Goal: Task Accomplishment & Management: Manage account settings

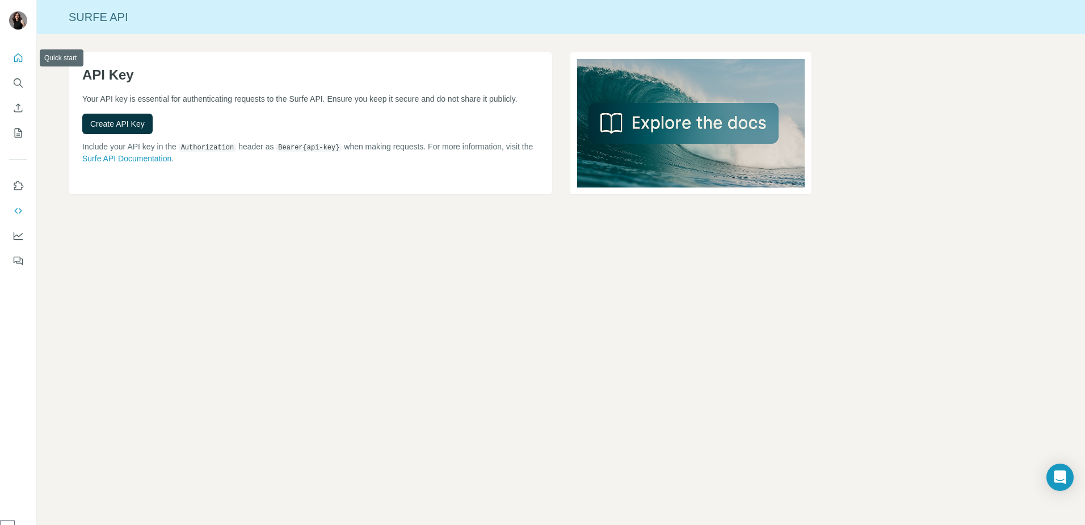
click at [18, 59] on icon "Quick start" at bounding box center [18, 57] width 9 height 9
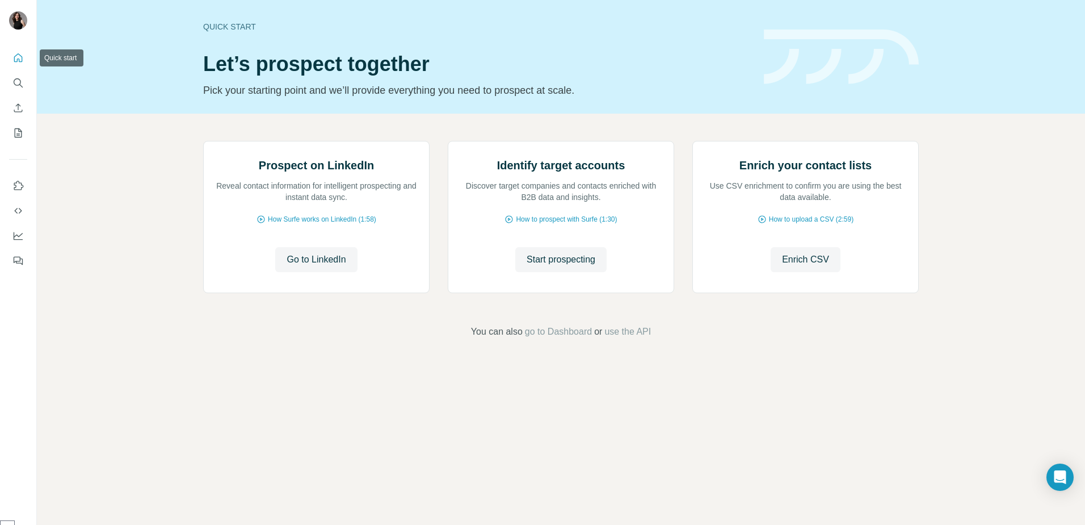
click at [16, 61] on icon "Quick start" at bounding box center [17, 57] width 11 height 11
click at [18, 131] on icon "My lists" at bounding box center [17, 132] width 11 height 11
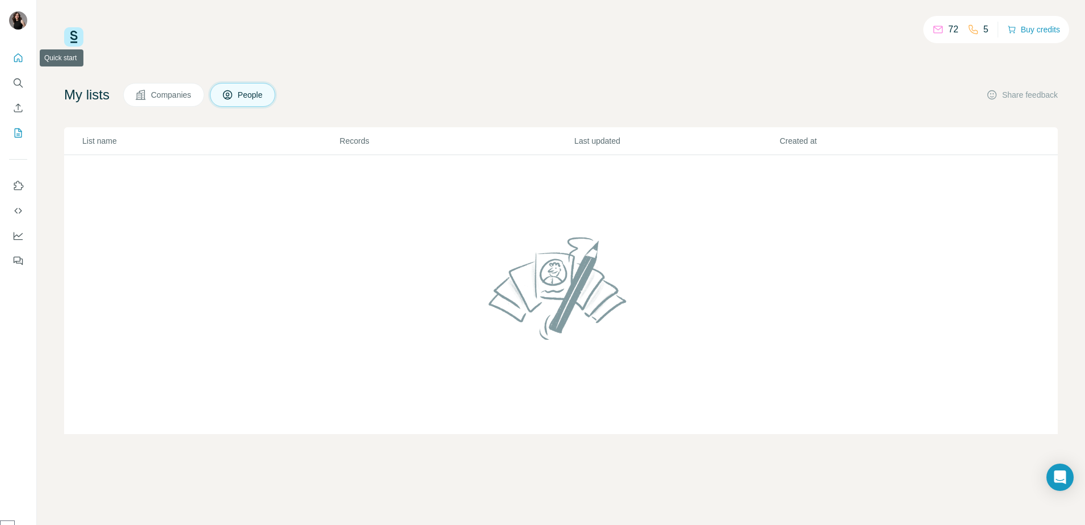
click at [19, 58] on icon "Quick start" at bounding box center [17, 57] width 11 height 11
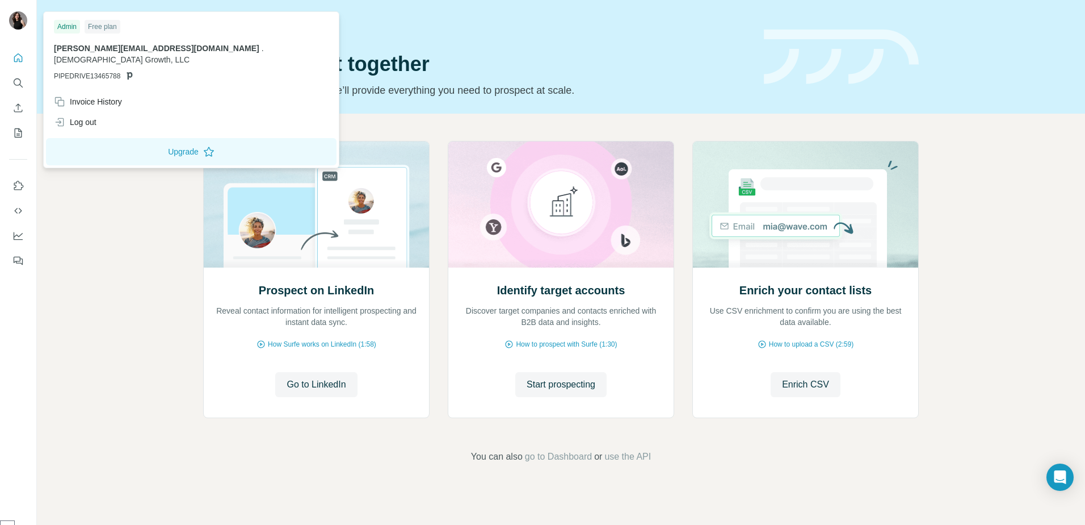
click at [23, 23] on img at bounding box center [18, 20] width 18 height 18
click at [93, 96] on div "Invoice History" at bounding box center [88, 101] width 68 height 11
click at [23, 64] on button "Quick start" at bounding box center [18, 58] width 18 height 20
